Goal: Task Accomplishment & Management: Manage account settings

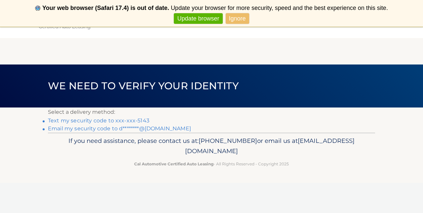
click at [84, 119] on link "Text my security code to xxx-xxx-5143" at bounding box center [98, 120] width 101 height 6
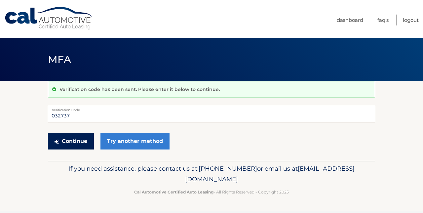
type input "032737"
click at [80, 139] on button "Continue" at bounding box center [71, 141] width 46 height 17
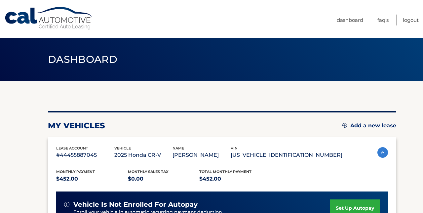
click at [397, 173] on section "my vehicles Add a new lease lease account #44455887045 vehicle 2025 Honda CR-V …" at bounding box center [211, 215] width 423 height 269
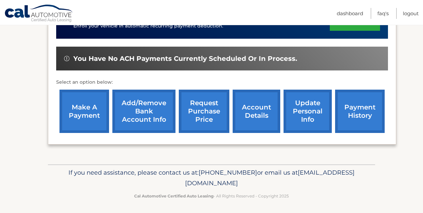
scroll to position [185, 0]
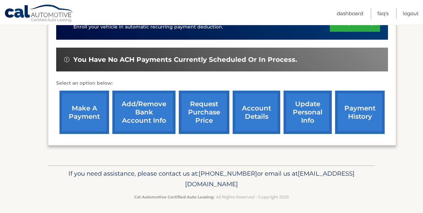
click at [351, 106] on link "payment history" at bounding box center [360, 112] width 50 height 43
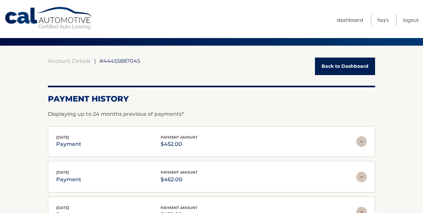
scroll to position [39, 0]
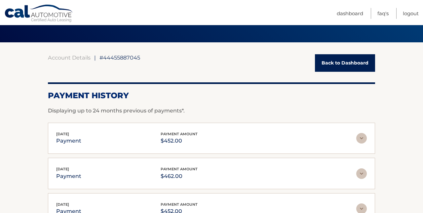
click at [342, 61] on link "Back to Dashboard" at bounding box center [345, 63] width 60 height 18
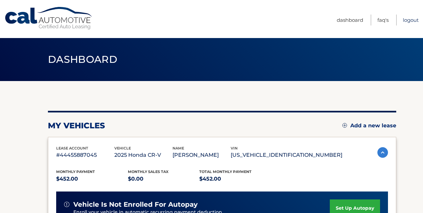
click at [403, 20] on link "Logout" at bounding box center [411, 20] width 16 height 11
